Goal: Transaction & Acquisition: Purchase product/service

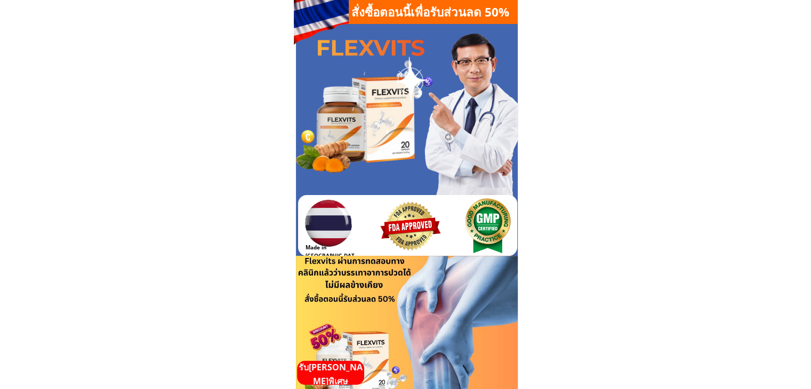
click at [329, 376] on p "รับ[PERSON_NAME]พิเศษ" at bounding box center [330, 374] width 67 height 27
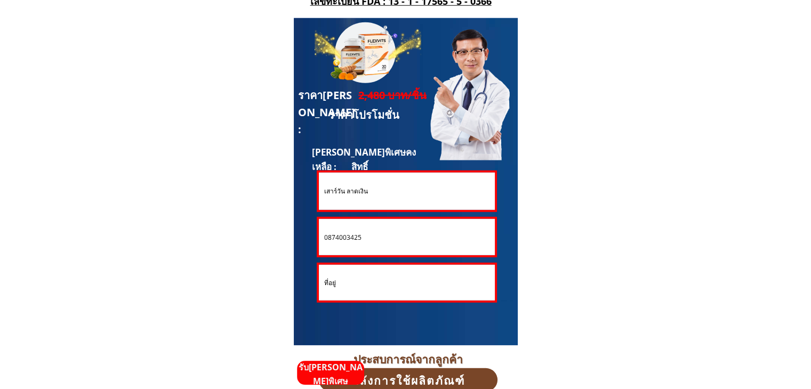
scroll to position [2881, 0]
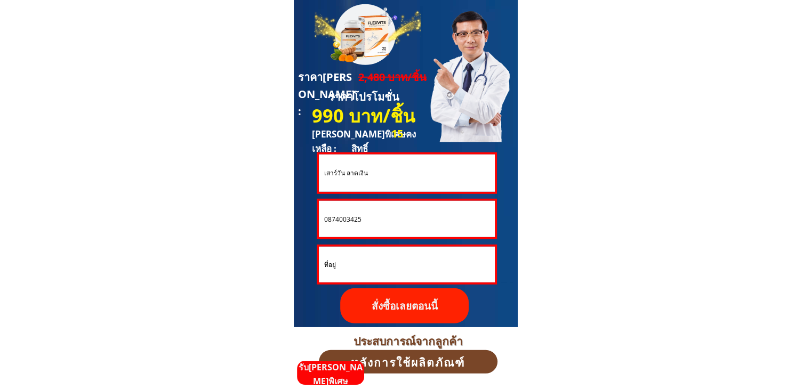
drag, startPoint x: 373, startPoint y: 220, endPoint x: 308, endPoint y: 218, distance: 64.6
click at [308, 218] on div "**********" at bounding box center [406, 164] width 224 height 328
paste input "653515636"
type input "0653515636"
drag, startPoint x: 386, startPoint y: 176, endPoint x: 308, endPoint y: 173, distance: 78.5
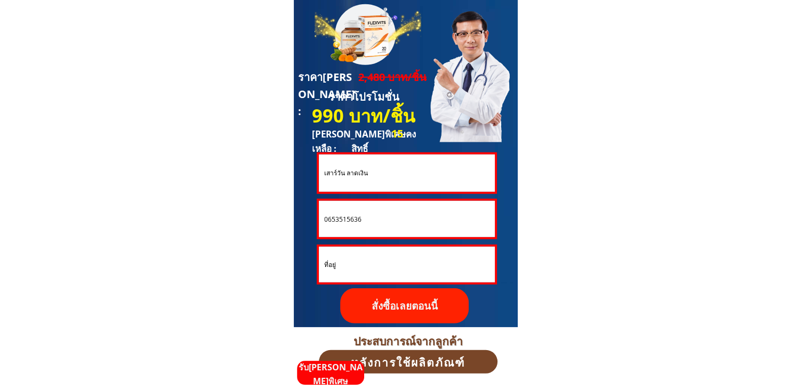
click at [308, 173] on div "**********" at bounding box center [406, 164] width 224 height 328
paste input "ุ[PERSON_NAME]พรทรัพย์"
type input "[PERSON_NAME]"
drag, startPoint x: 347, startPoint y: 267, endPoint x: 296, endPoint y: 265, distance: 50.7
click at [296, 265] on div "**********" at bounding box center [406, 164] width 224 height 328
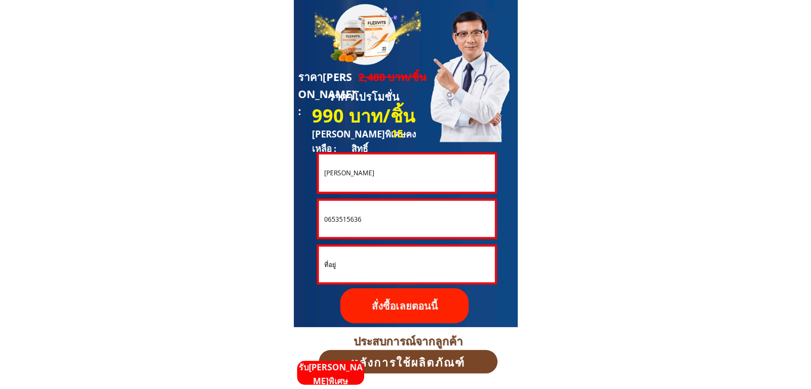
paste input "สุ[PERSON_NAME]155ม.1ต.[PERSON_NAME]พลู[PERSON_NAME]จ.ชลบุรี20190"
type input "สุ[PERSON_NAME]155ม.1ต.[PERSON_NAME]พลู[PERSON_NAME]จ.ชลบุรี20190"
click at [378, 298] on p "สั่งซื้อเลยตอนนี้" at bounding box center [404, 306] width 128 height 35
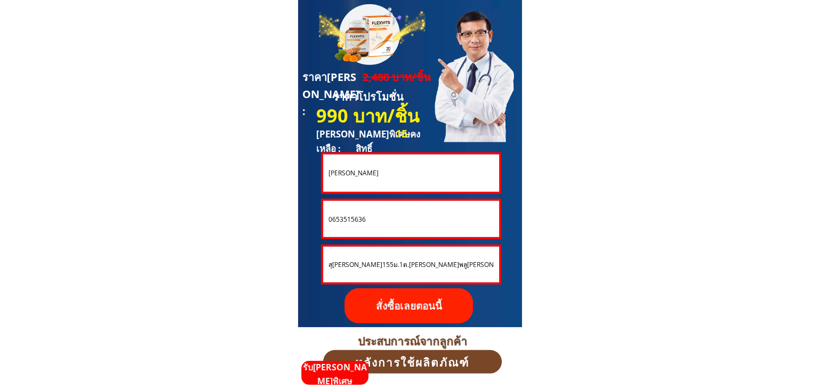
scroll to position [0, 0]
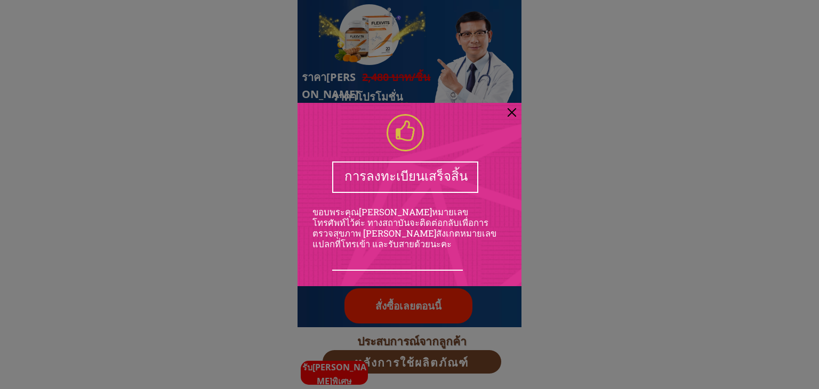
click at [512, 110] on div at bounding box center [512, 112] width 9 height 9
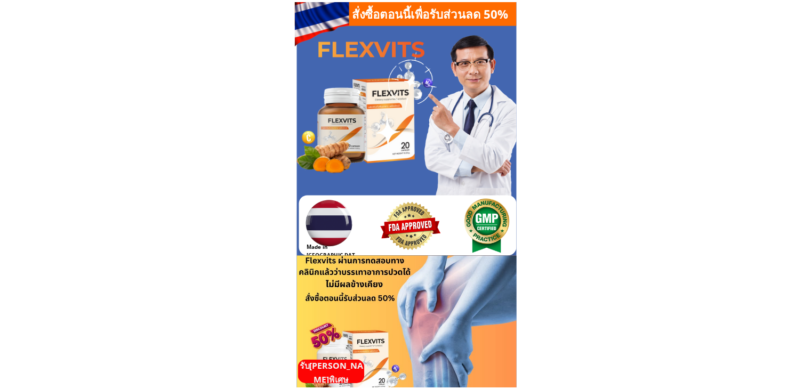
scroll to position [2881, 0]
